Goal: Task Accomplishment & Management: Use online tool/utility

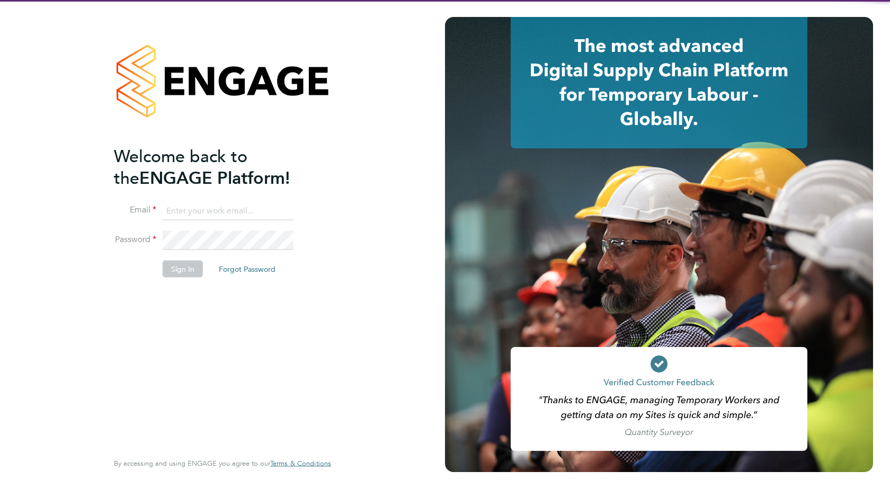
type input "accounts@buildrec.com"
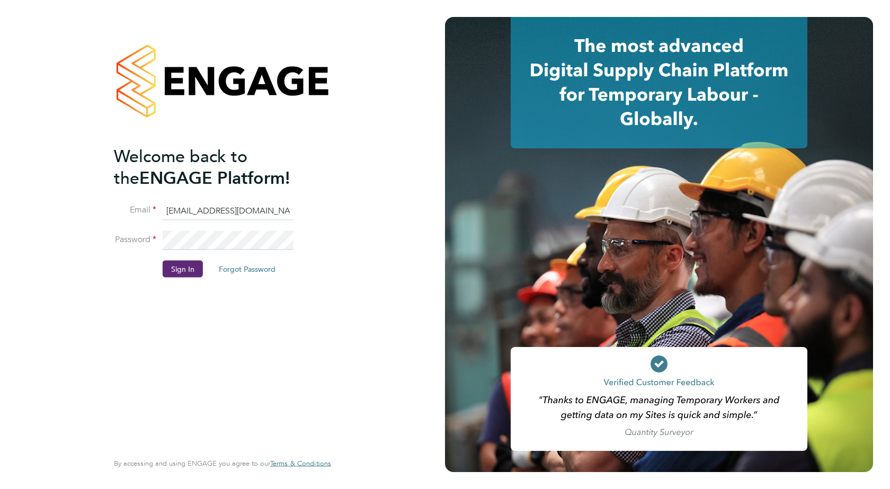
drag, startPoint x: 79, startPoint y: 390, endPoint x: 129, endPoint y: 346, distance: 66.1
click at [79, 390] on div "Welcome back to the ENGAGE Platform! Email accounts@buildrec.com Password Sign …" at bounding box center [222, 244] width 445 height 489
click at [178, 270] on button "Sign In" at bounding box center [183, 268] width 40 height 17
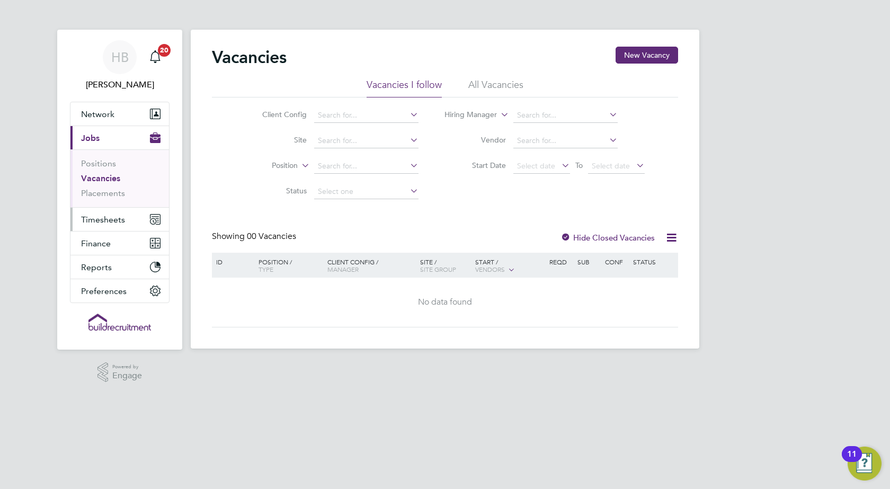
click at [91, 220] on span "Timesheets" at bounding box center [103, 220] width 44 height 10
click at [106, 222] on span "Timesheets" at bounding box center [103, 220] width 44 height 10
click at [105, 219] on span "Timesheets" at bounding box center [103, 220] width 44 height 10
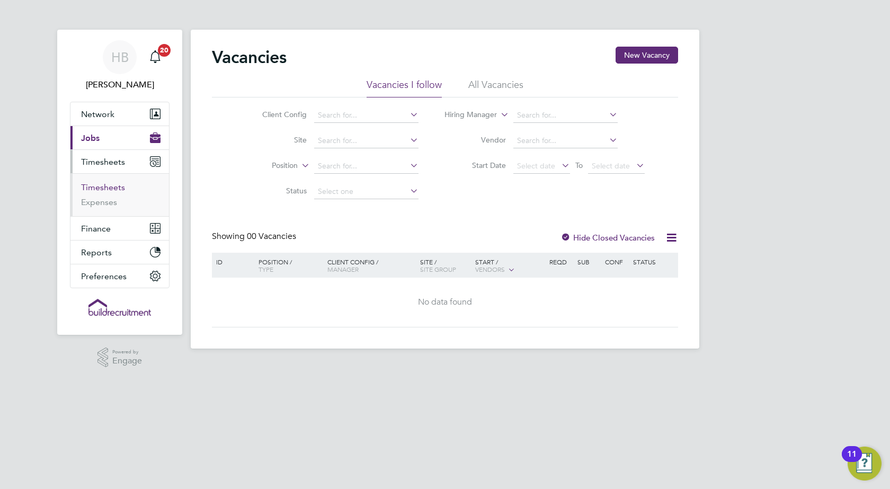
click at [111, 187] on link "Timesheets" at bounding box center [103, 187] width 44 height 10
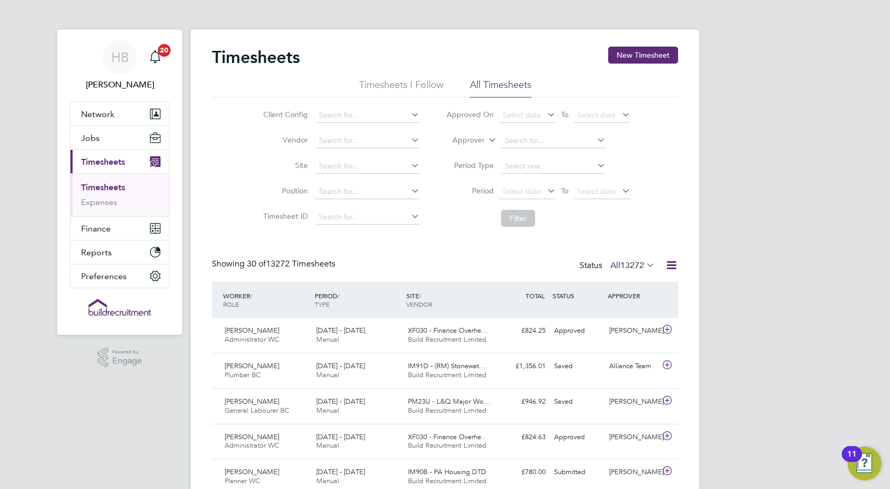
click at [673, 263] on icon at bounding box center [671, 265] width 13 height 13
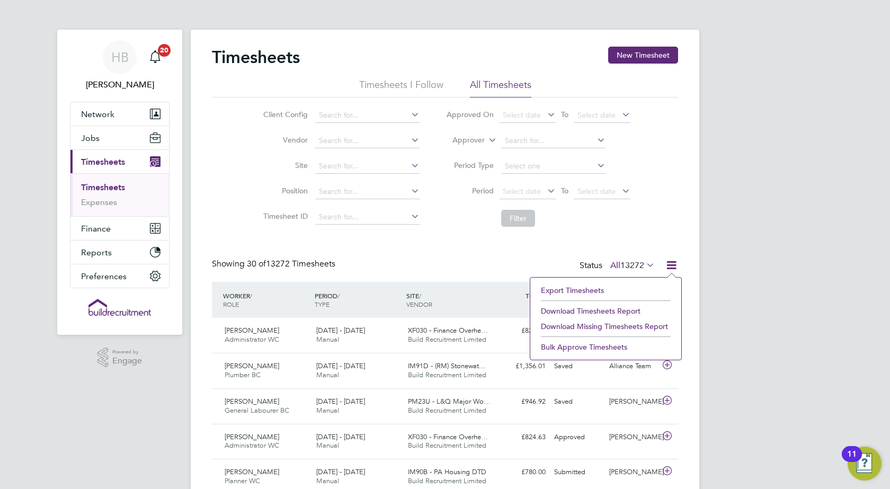
click at [552, 289] on li "Export Timesheets" at bounding box center [606, 290] width 140 height 15
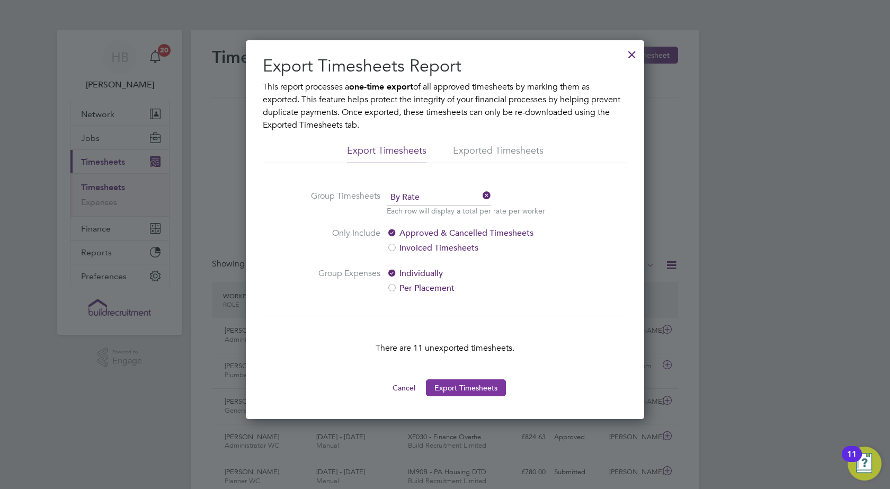
click at [440, 385] on button "Export Timesheets" at bounding box center [466, 387] width 80 height 17
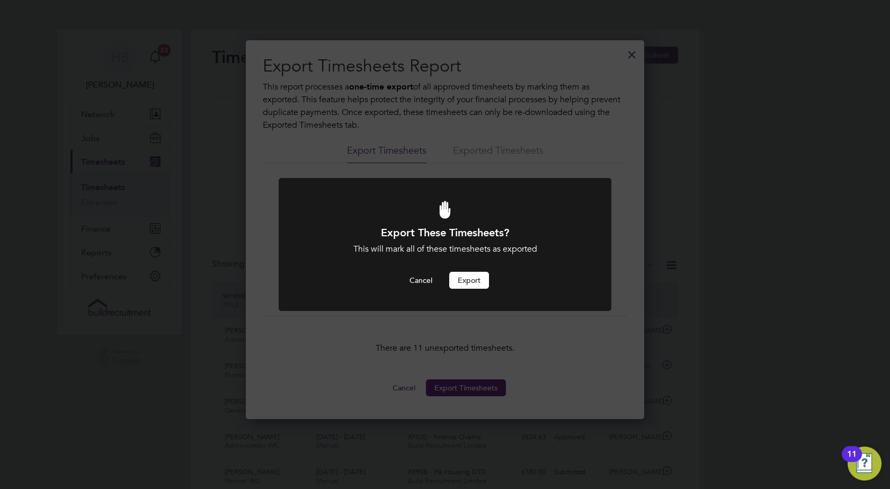
click at [468, 278] on button "Export" at bounding box center [469, 280] width 40 height 17
